Goal: Information Seeking & Learning: Find specific fact

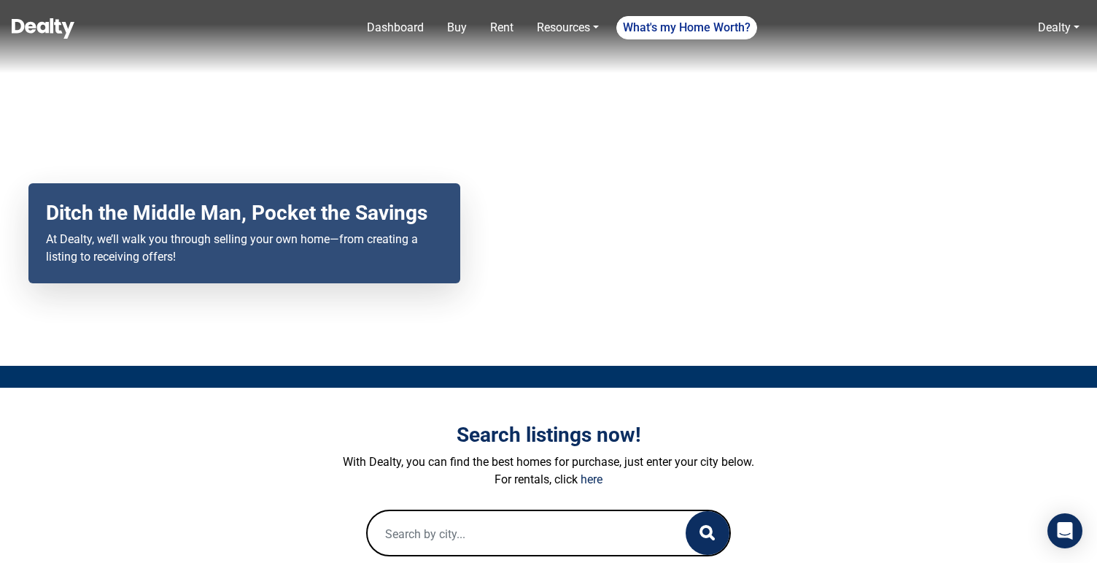
click at [527, 544] on input "text" at bounding box center [512, 534] width 289 height 47
paste input "2600 Valley View Rd"
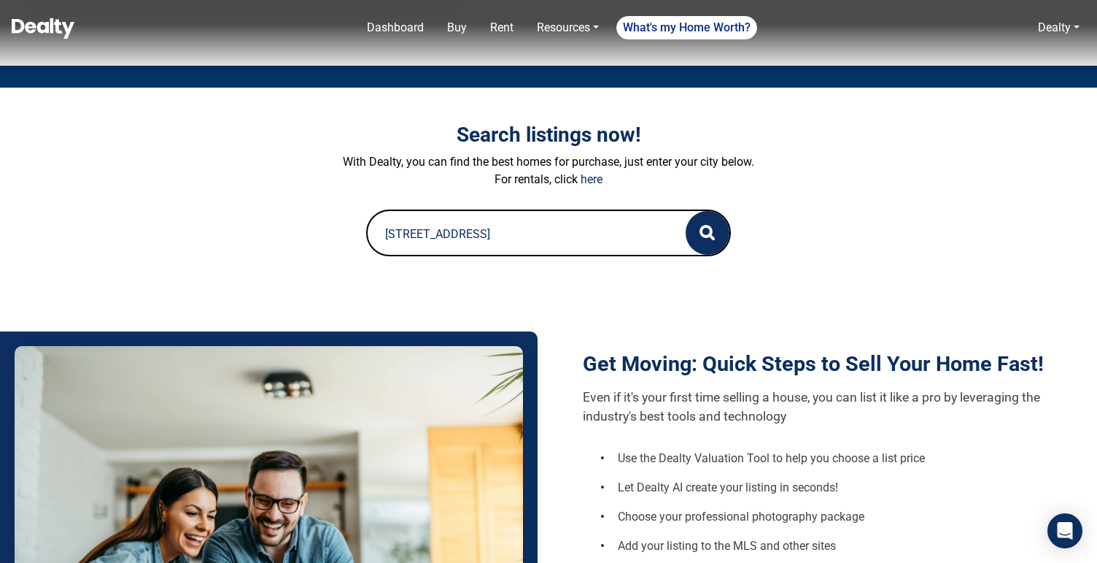
scroll to position [304, 0]
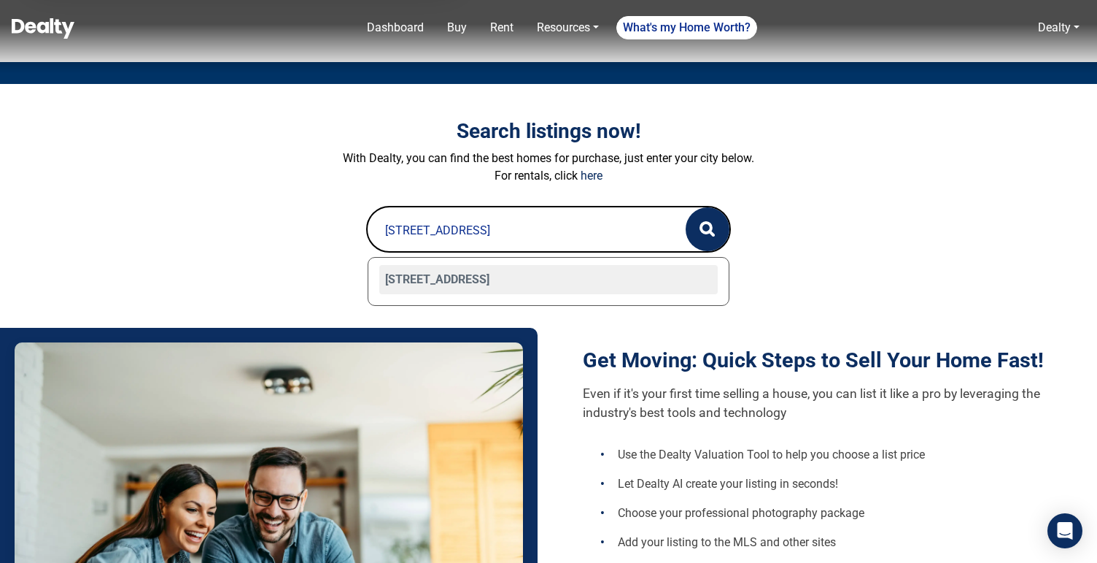
click at [560, 273] on div "2600 Valley View Road Unit 113, Flagstaff, AZ 86004" at bounding box center [548, 279] width 339 height 29
type input "2600 Valley View Road Unit 113, Flagstaff, AZ 86004"
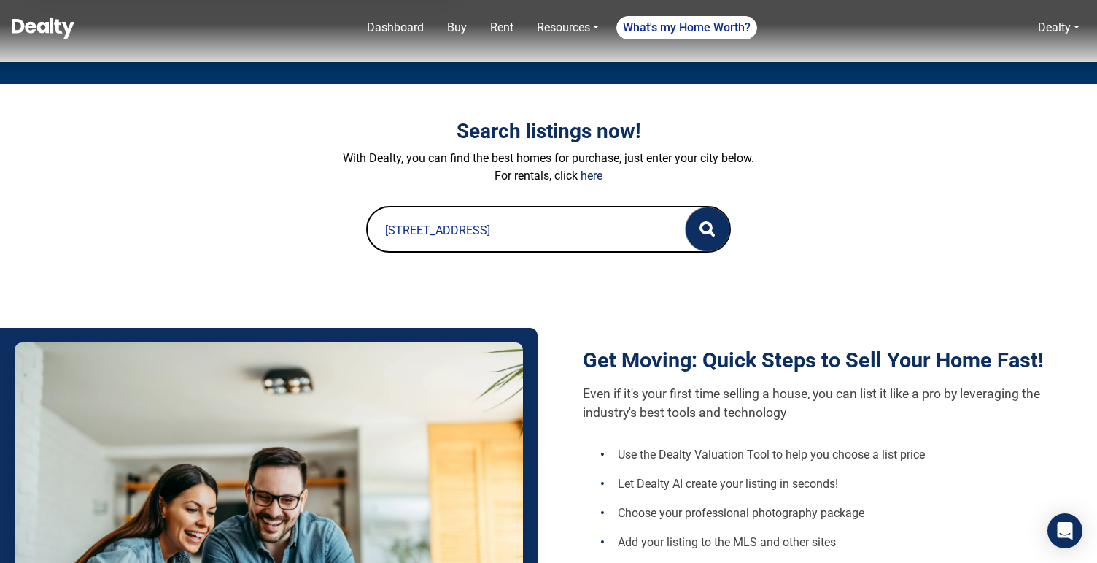
click at [705, 227] on icon "button" at bounding box center [707, 228] width 15 height 15
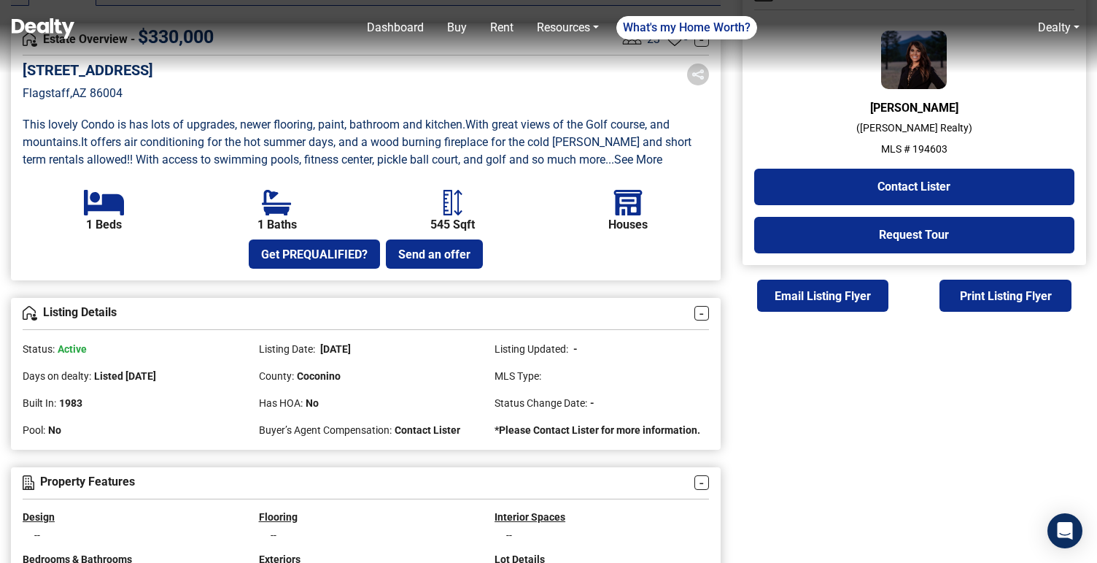
scroll to position [417, 0]
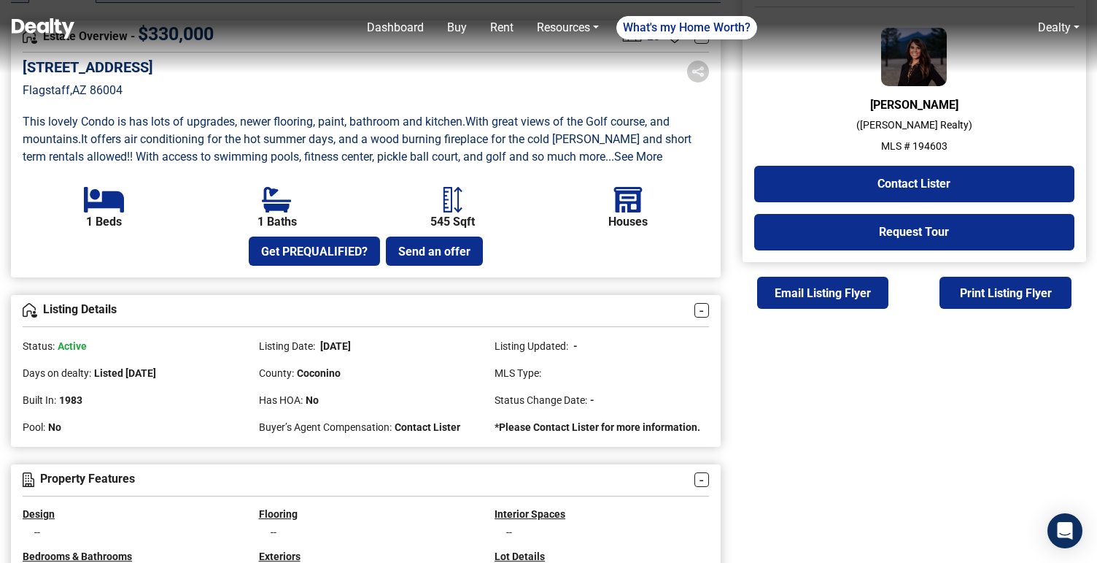
drag, startPoint x: 115, startPoint y: 372, endPoint x: 177, endPoint y: 371, distance: 62.0
click at [156, 371] on span "Listed [DATE]" at bounding box center [125, 373] width 62 height 12
drag, startPoint x: 323, startPoint y: 344, endPoint x: 386, endPoint y: 352, distance: 63.2
click at [386, 352] on div "Listing Date: [DATE]" at bounding box center [366, 340] width 215 height 27
drag, startPoint x: 109, startPoint y: 374, endPoint x: 187, endPoint y: 373, distance: 78.1
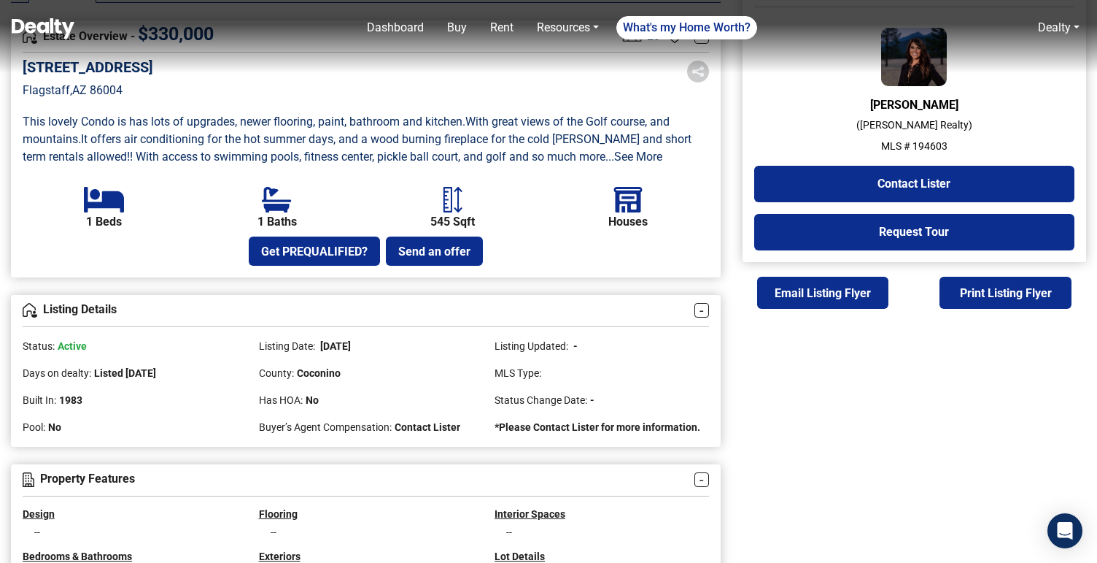
click at [188, 373] on div "Days on dealty: Listed [DATE]" at bounding box center [130, 367] width 215 height 27
click at [187, 373] on div "Days on dealty: Listed [DATE]" at bounding box center [130, 367] width 215 height 27
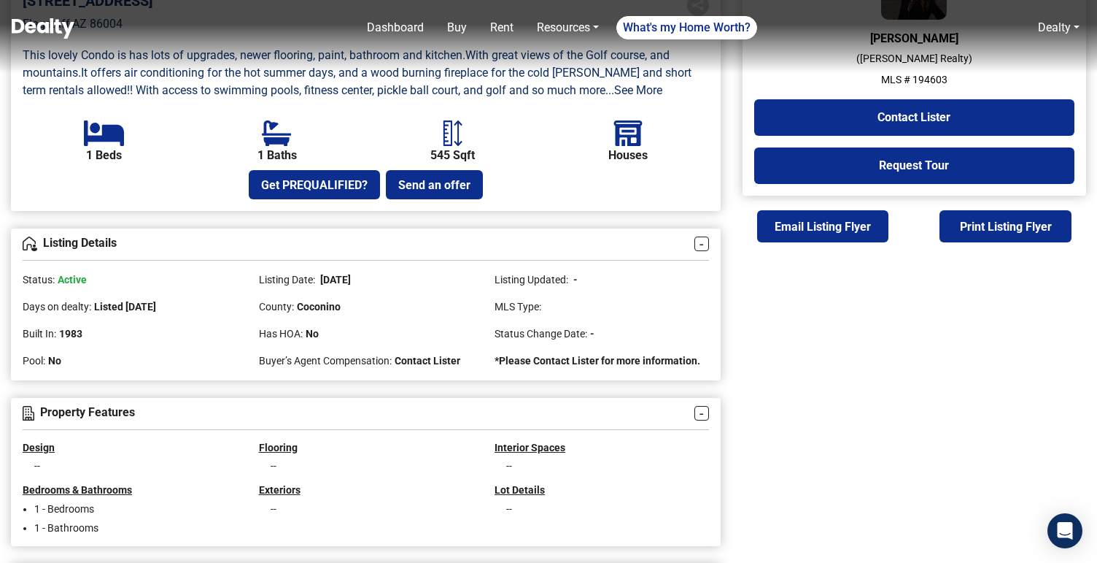
scroll to position [493, 0]
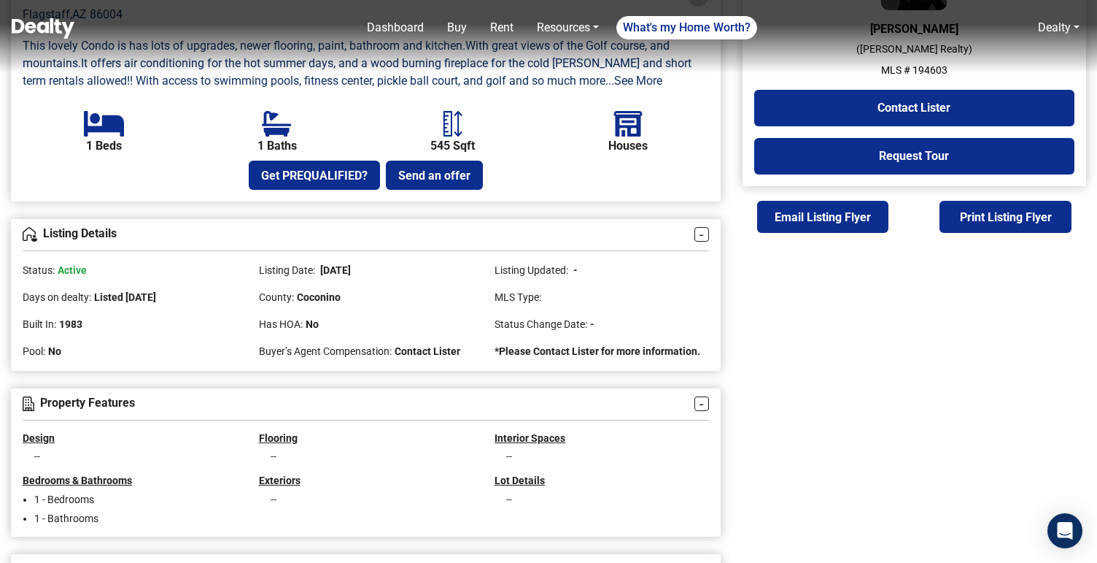
drag, startPoint x: 124, startPoint y: 299, endPoint x: 188, endPoint y: 304, distance: 63.6
click at [188, 304] on div "Days on dealty: Listed [DATE]" at bounding box center [130, 291] width 215 height 27
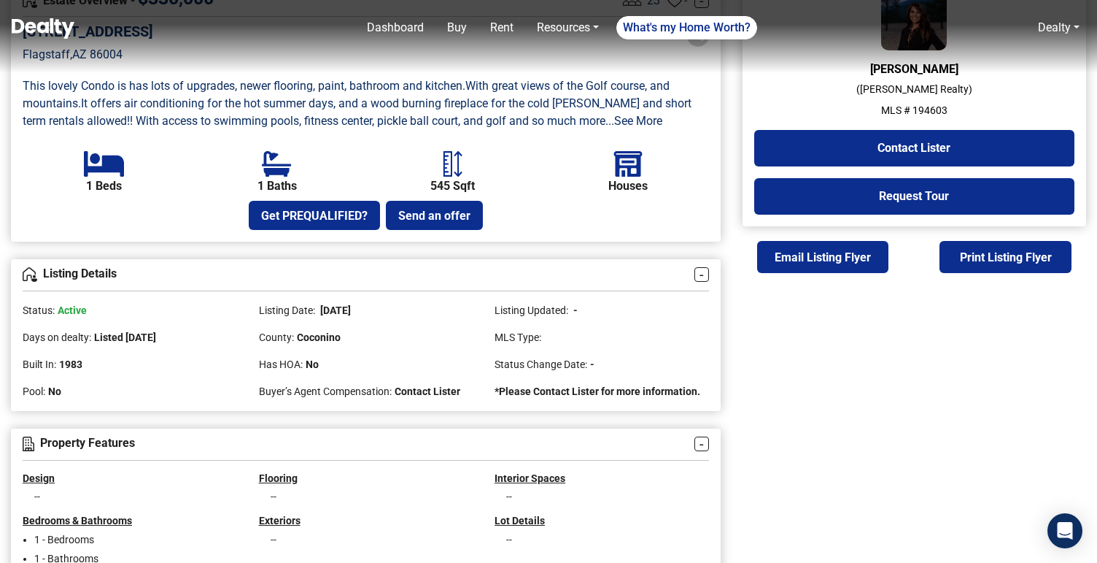
scroll to position [455, 0]
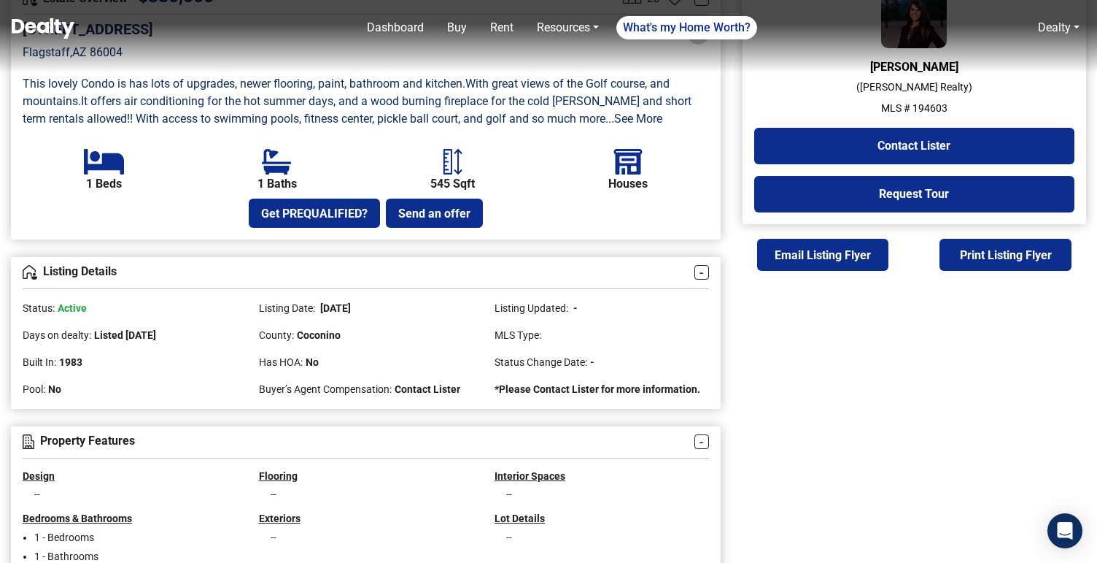
drag, startPoint x: 321, startPoint y: 306, endPoint x: 379, endPoint y: 306, distance: 58.4
click at [379, 306] on div "Listing Date: [DATE]" at bounding box center [366, 302] width 215 height 27
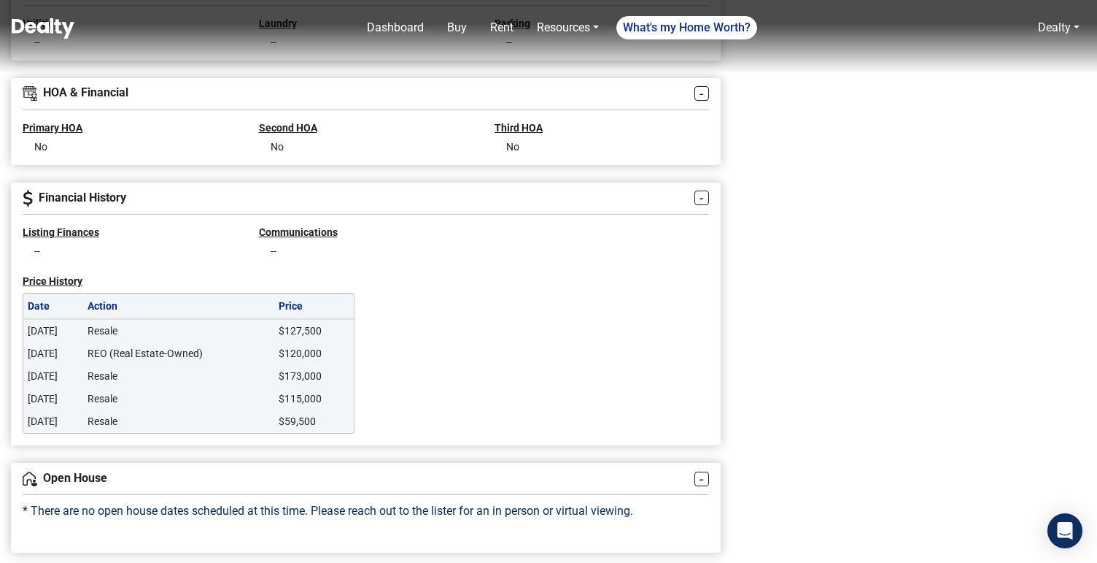
scroll to position [1090, 0]
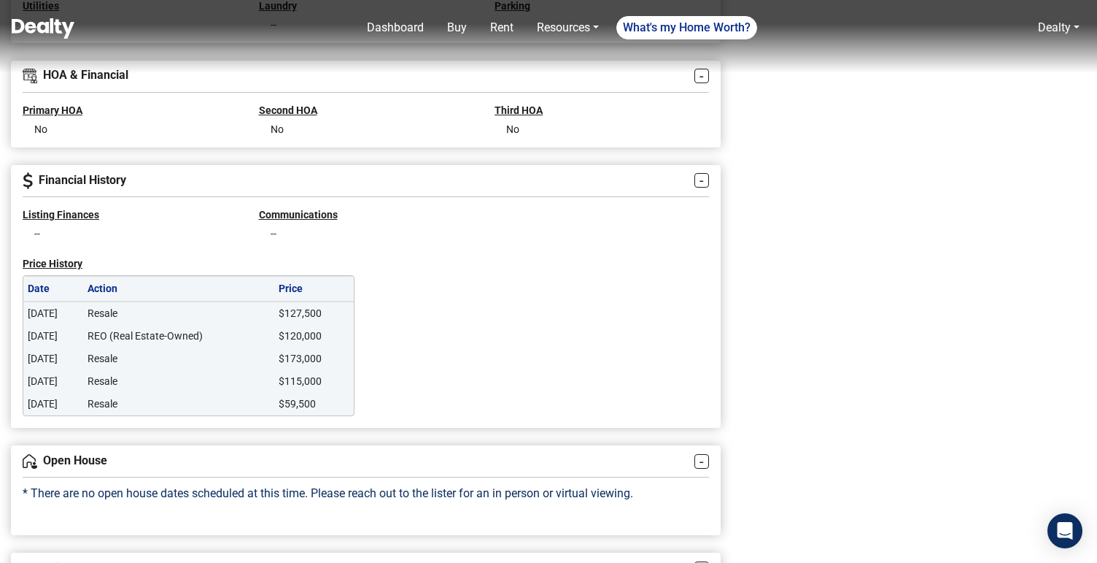
drag, startPoint x: 28, startPoint y: 315, endPoint x: 90, endPoint y: 313, distance: 61.3
click at [83, 313] on td "[DATE]" at bounding box center [53, 312] width 60 height 23
click at [217, 400] on td "Resale" at bounding box center [178, 404] width 191 height 23
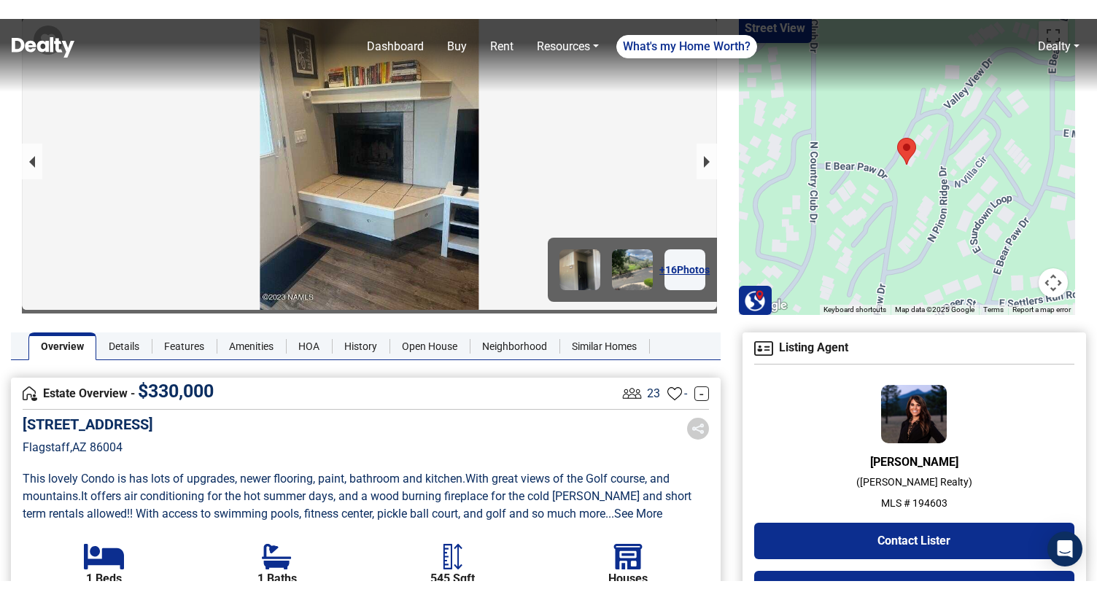
scroll to position [0, 0]
